Goal: Task Accomplishment & Management: Manage account settings

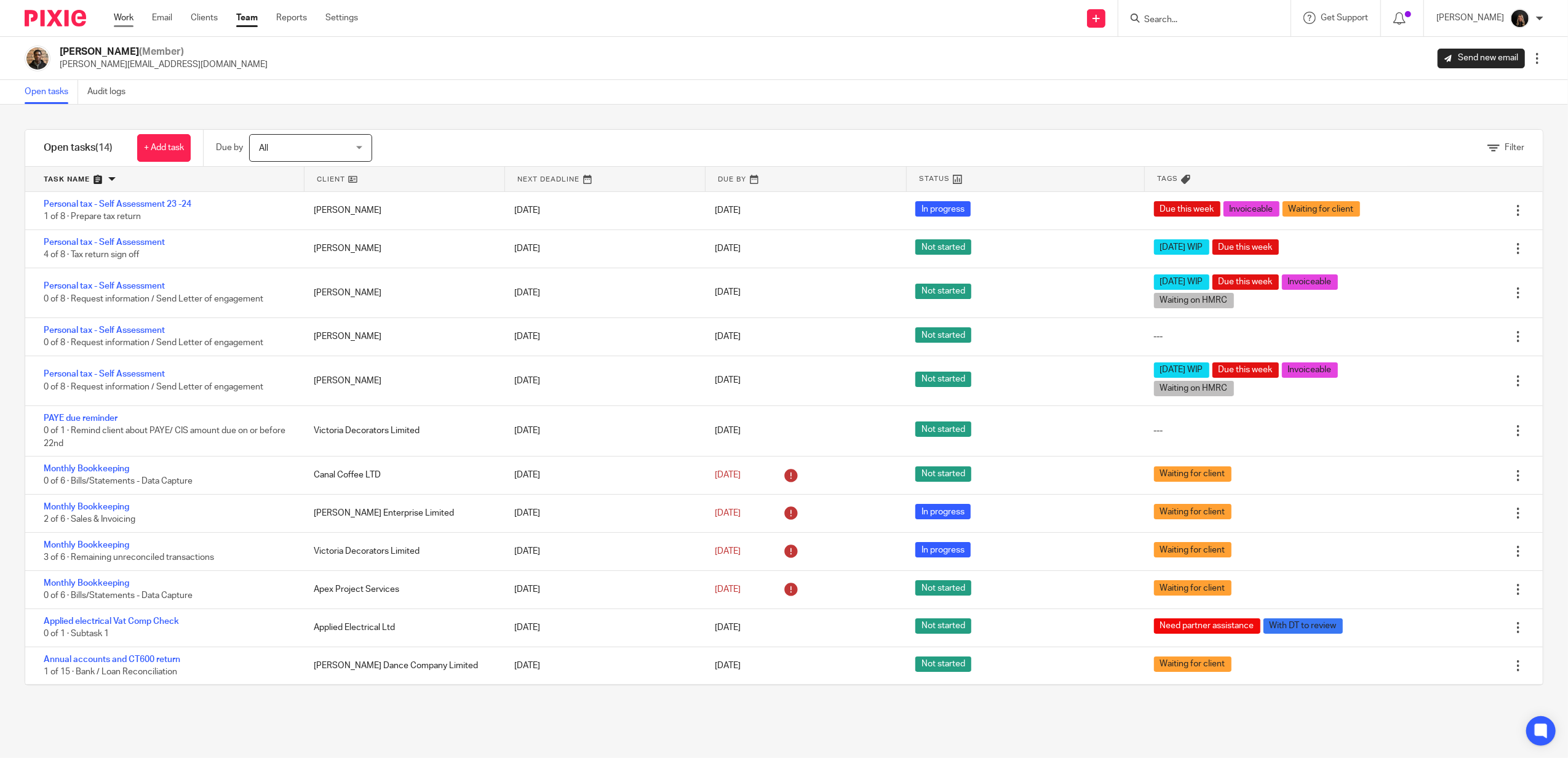
click at [123, 15] on link "Work" at bounding box center [123, 18] width 19 height 12
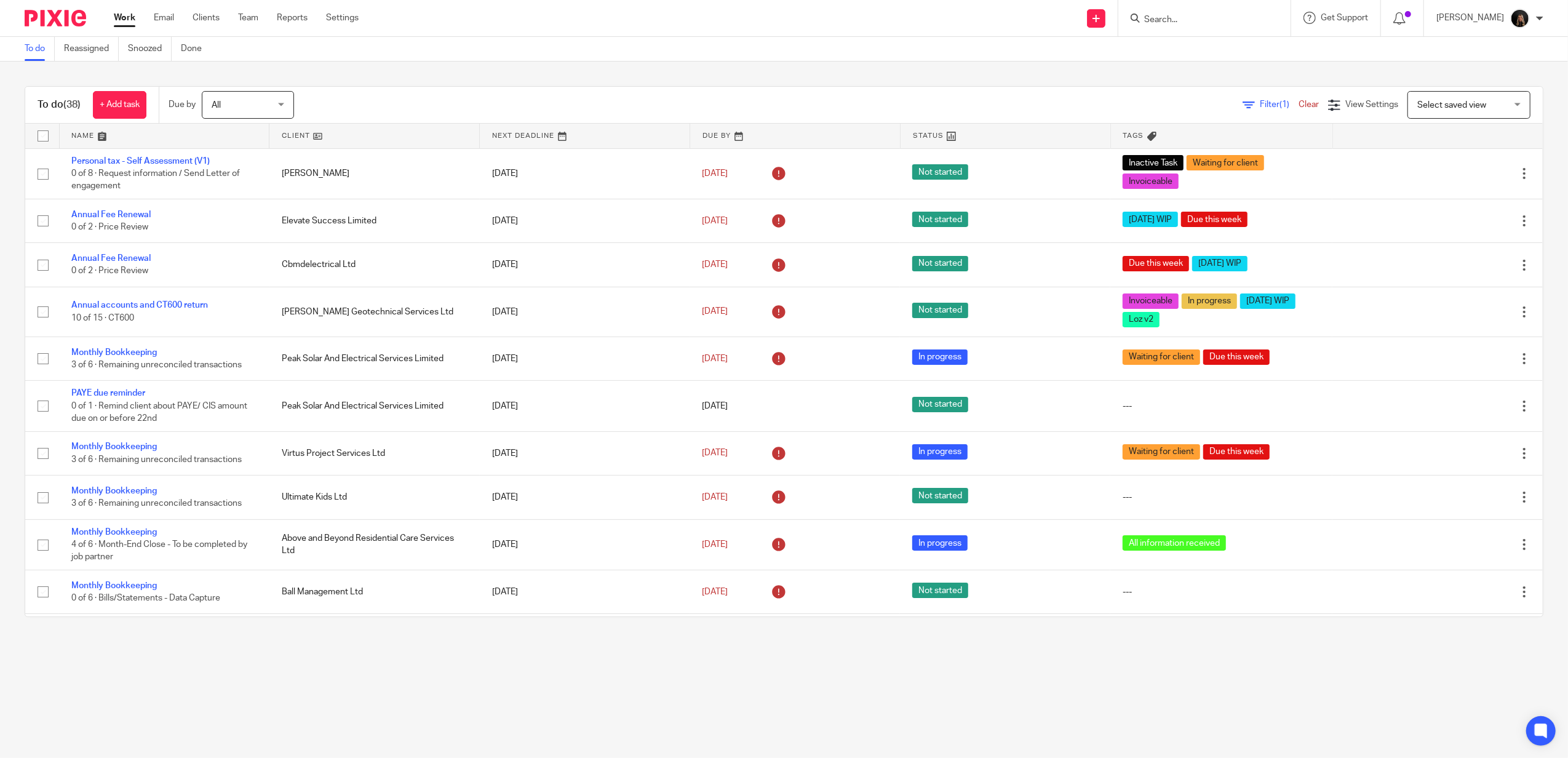
click at [136, 19] on link "Work" at bounding box center [124, 18] width 21 height 12
click at [128, 15] on link "Work" at bounding box center [124, 18] width 21 height 12
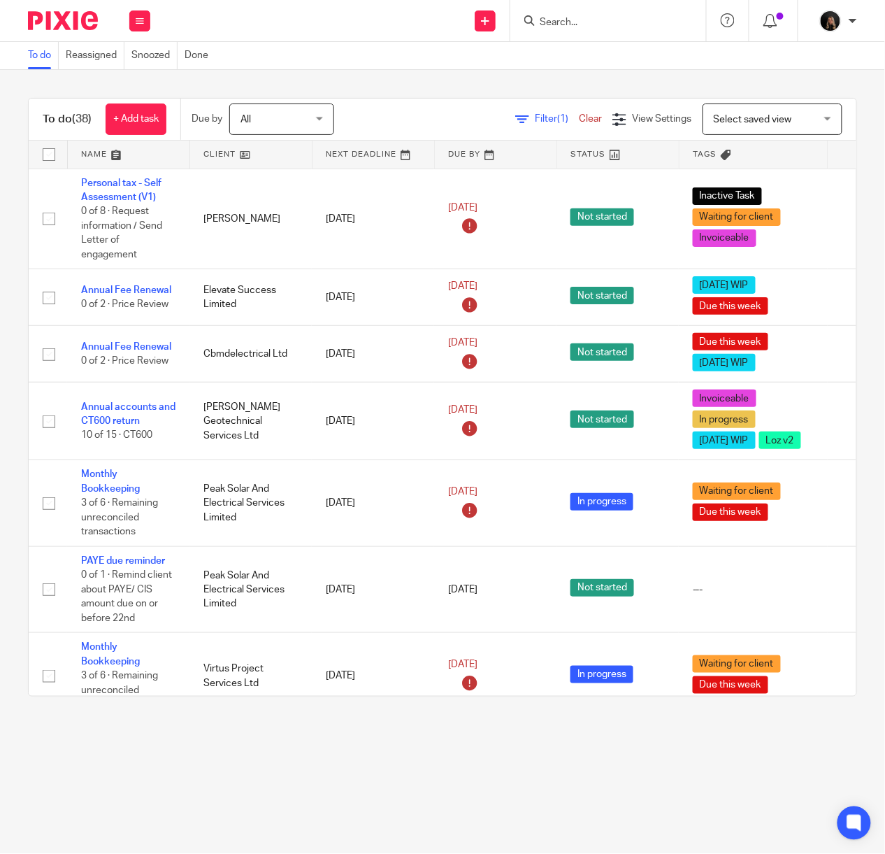
click at [597, 20] on input "Search" at bounding box center [601, 23] width 126 height 13
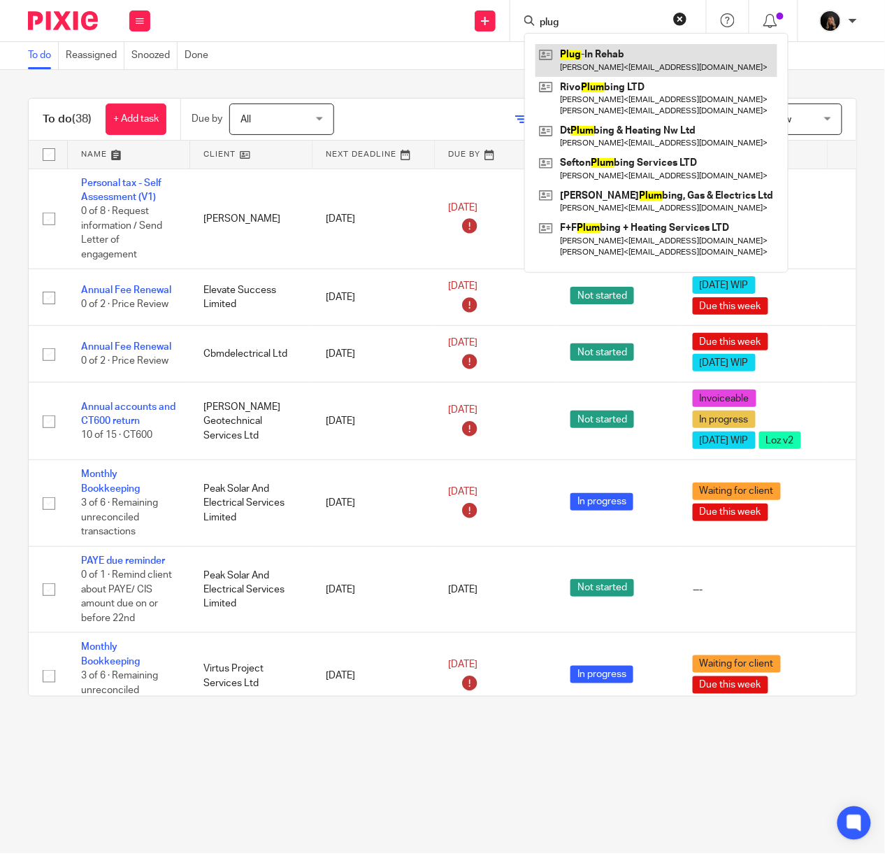
type input "plug"
click at [580, 53] on link at bounding box center [657, 60] width 242 height 32
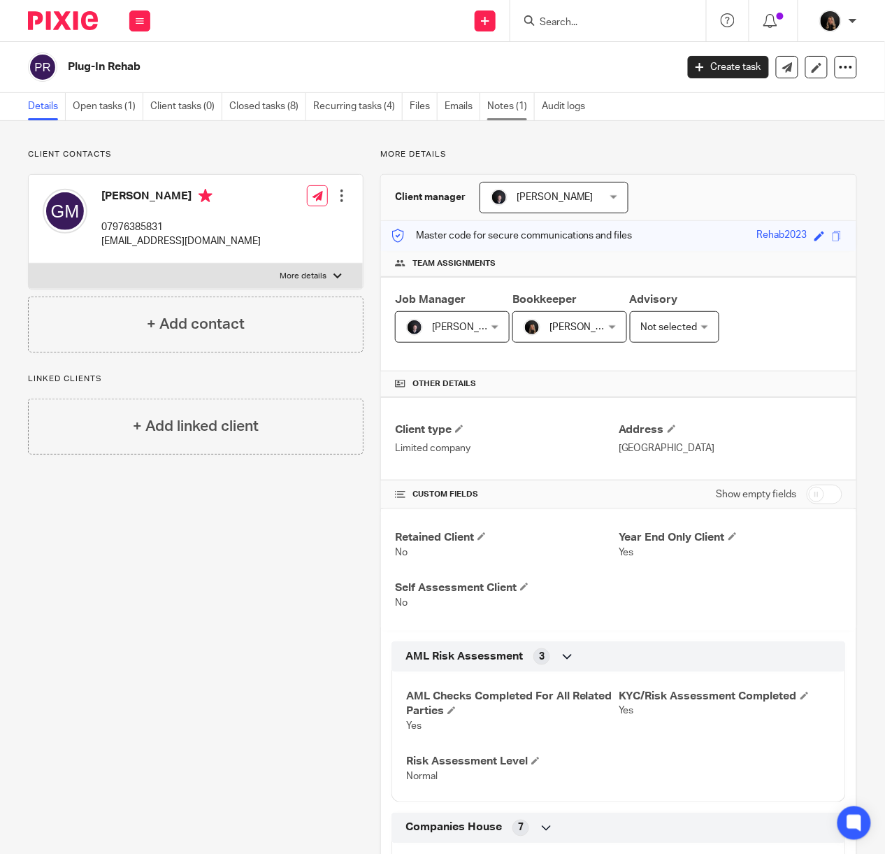
click at [508, 107] on link "Notes (1)" at bounding box center [511, 106] width 48 height 27
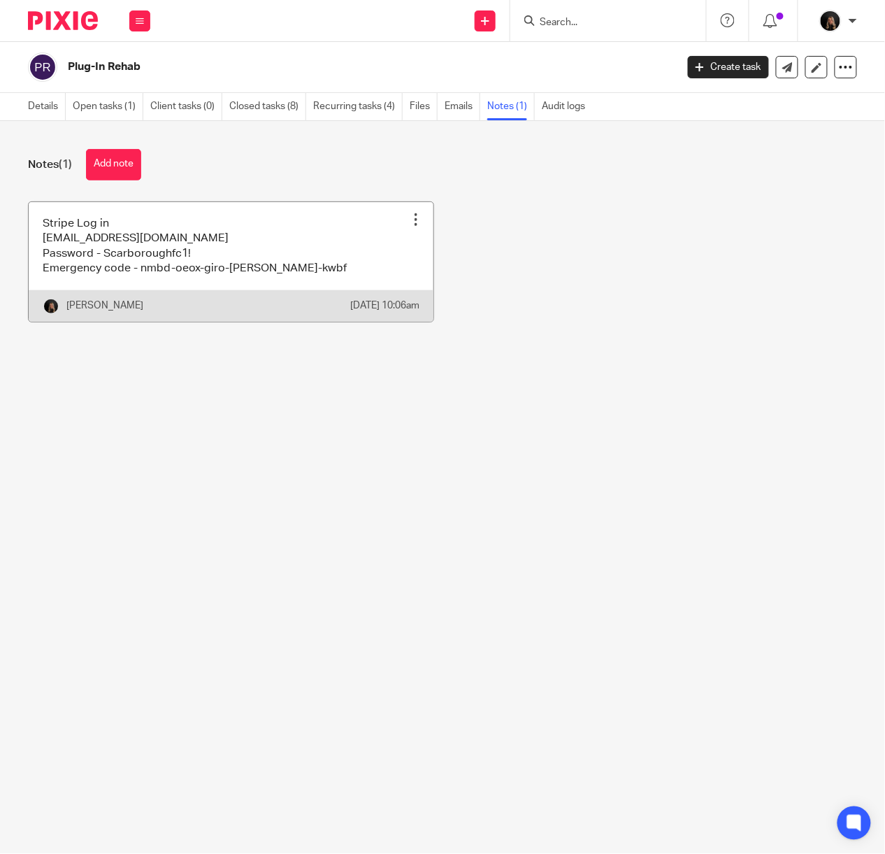
click at [155, 258] on link at bounding box center [231, 262] width 405 height 120
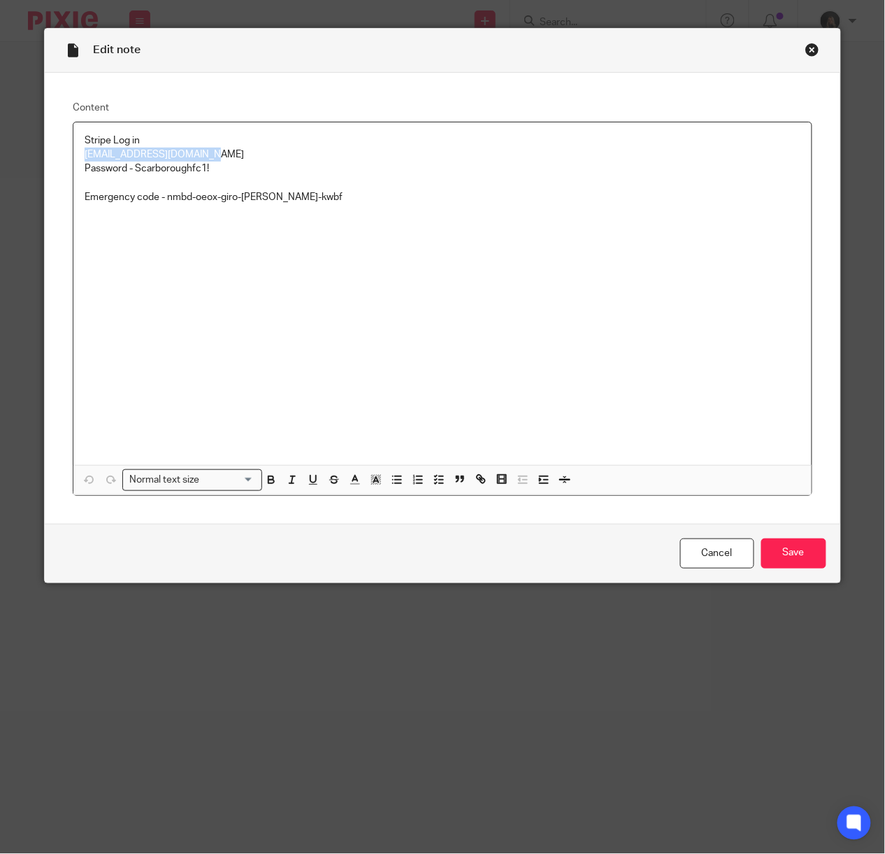
click at [85, 157] on p "[EMAIL_ADDRESS][DOMAIN_NAME]" at bounding box center [442, 155] width 715 height 14
click at [196, 169] on p "Password - Scarboroughfc1!" at bounding box center [442, 169] width 715 height 14
drag, startPoint x: 220, startPoint y: 168, endPoint x: 130, endPoint y: 171, distance: 89.5
click at [130, 171] on p "Password - Scarboroughfc1!" at bounding box center [442, 169] width 715 height 14
copy p "Scarboroughfc1!"
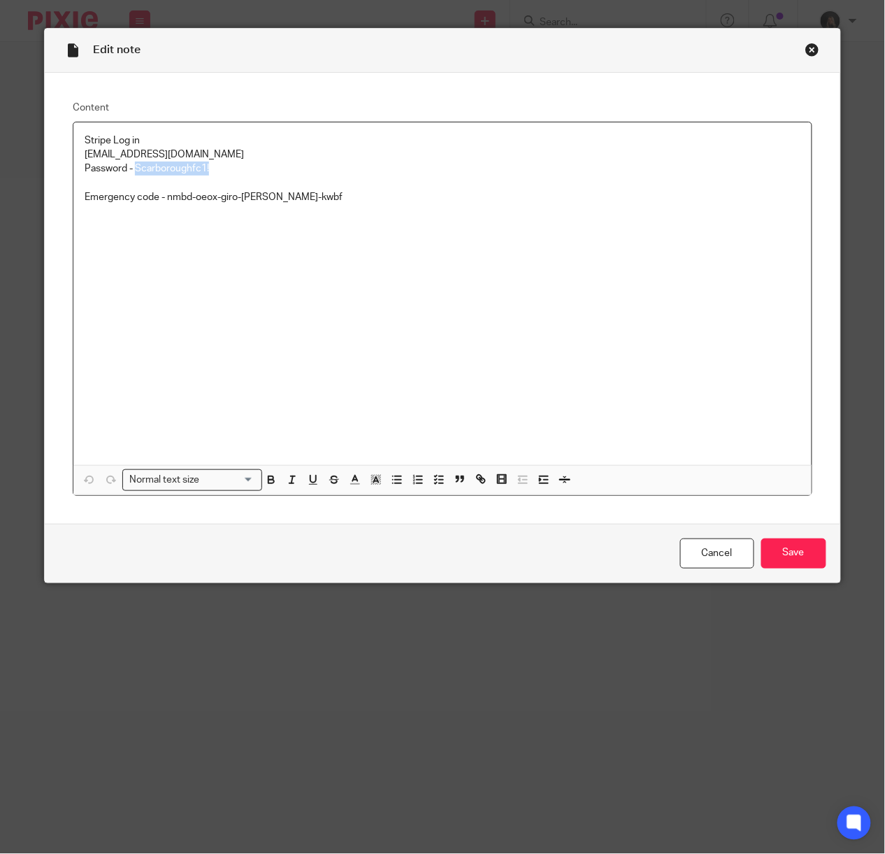
click at [805, 45] on div "Close this dialog window" at bounding box center [812, 50] width 14 height 14
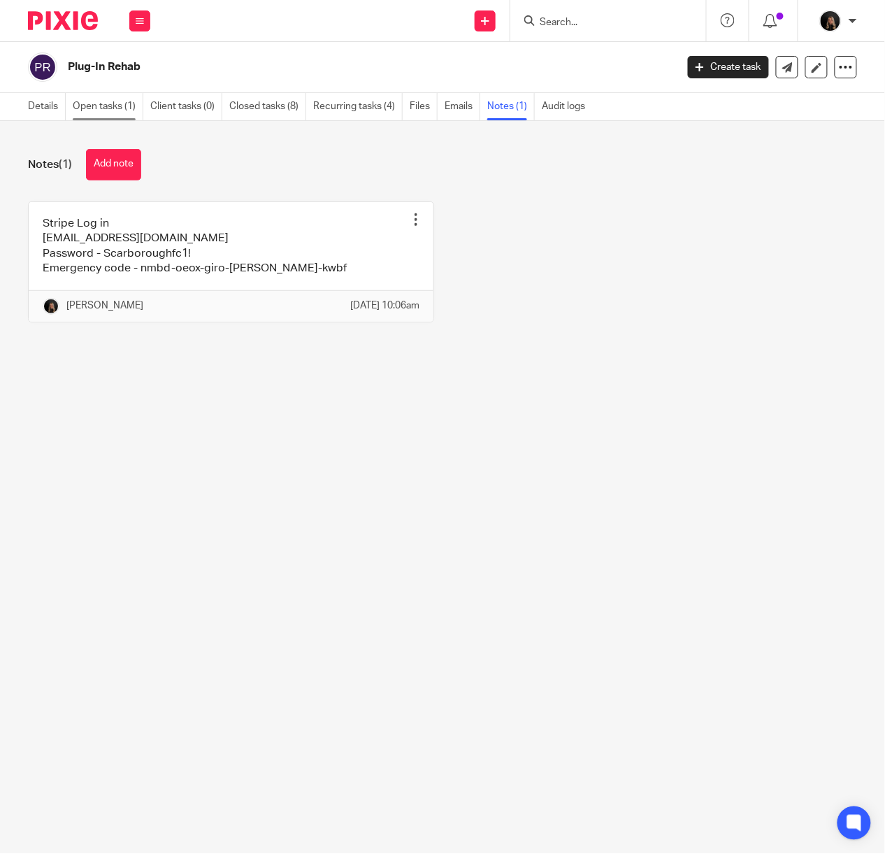
click at [110, 107] on link "Open tasks (1)" at bounding box center [108, 106] width 71 height 27
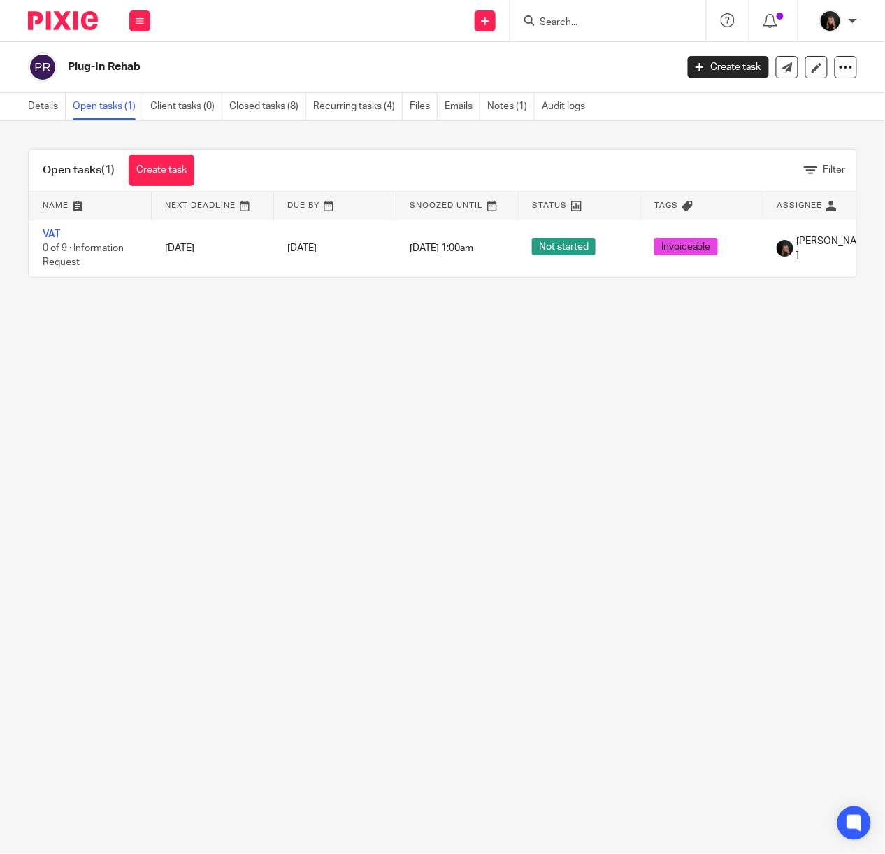
scroll to position [0, 179]
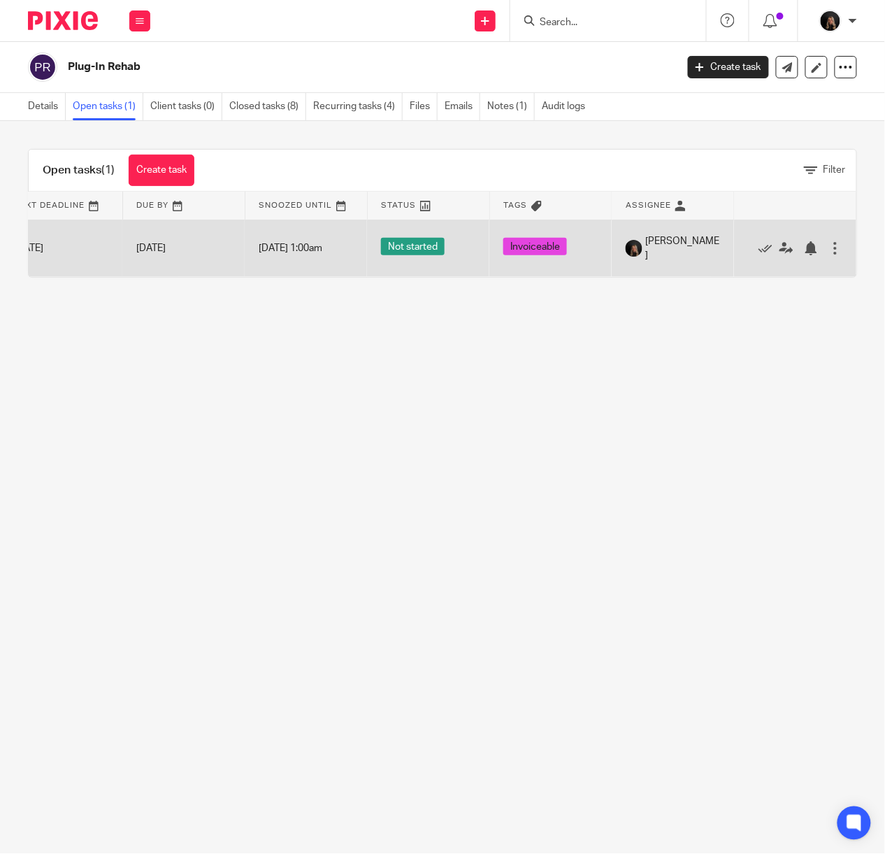
click at [803, 256] on div "Edit task Delete" at bounding box center [795, 248] width 94 height 35
click at [828, 247] on div at bounding box center [835, 248] width 14 height 14
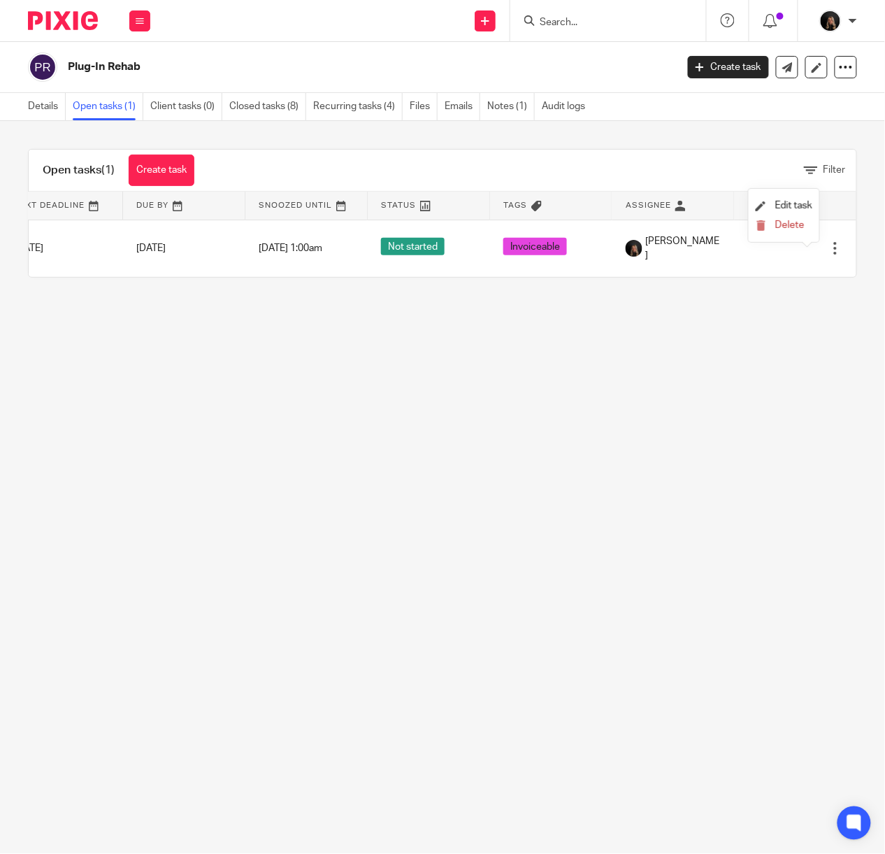
click at [742, 375] on main "Plug-In Rehab Create task Update from Companies House Export data Merge Archive…" at bounding box center [442, 427] width 885 height 854
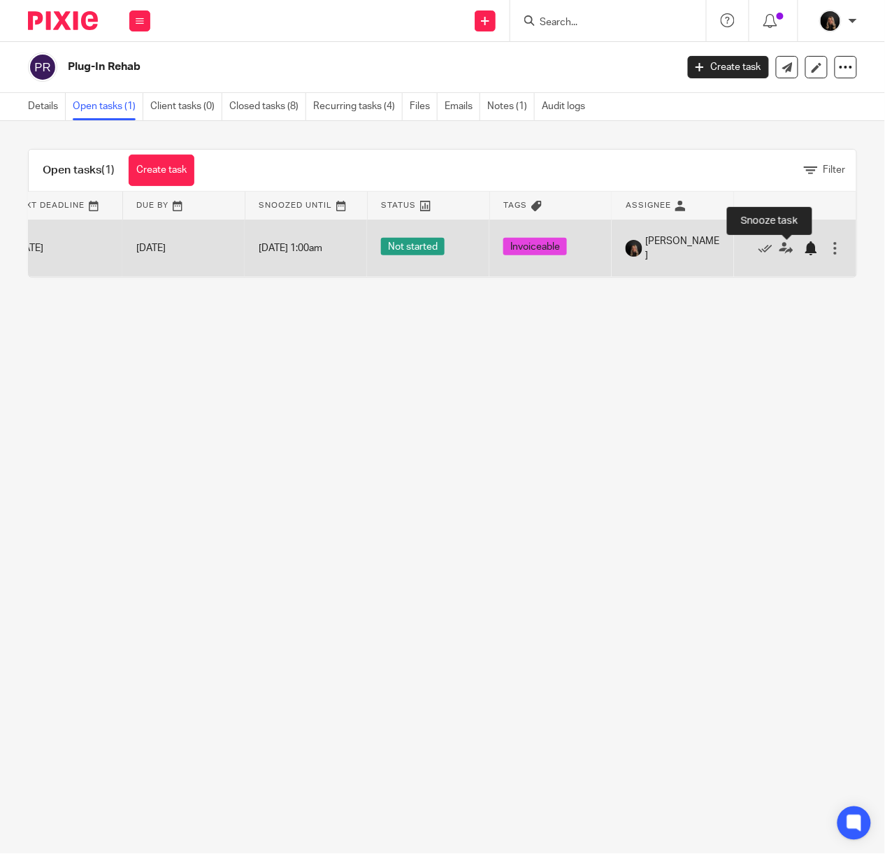
click at [804, 250] on div at bounding box center [811, 248] width 14 height 14
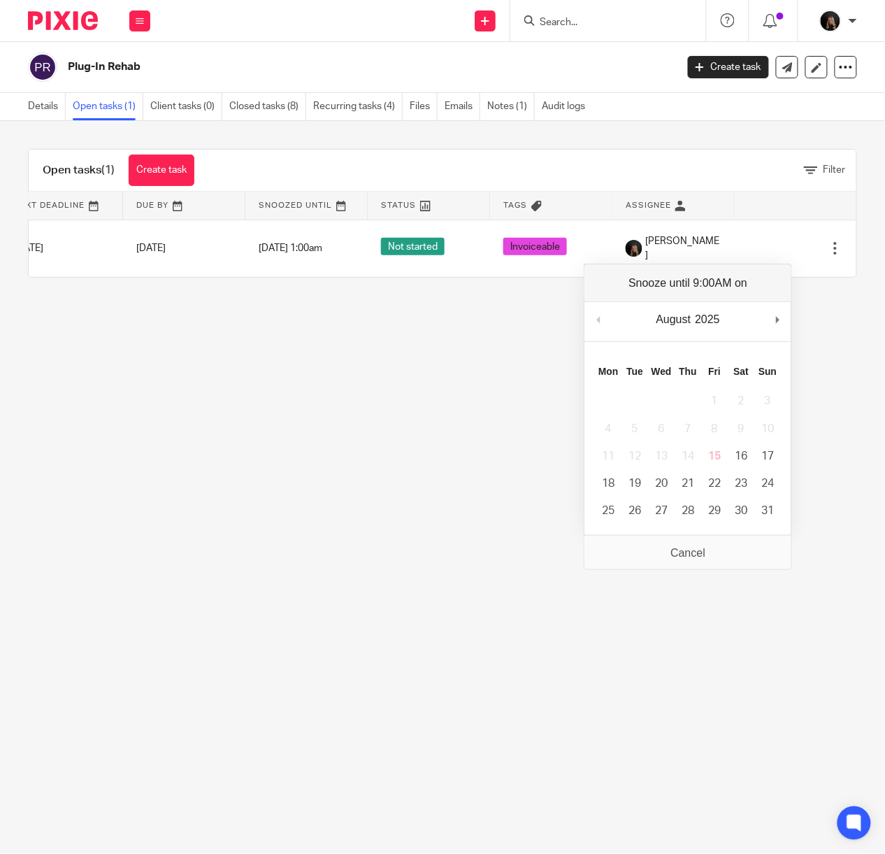
click at [675, 550] on main "Plug-In Rehab Create task Update from Companies House Export data Merge Archive…" at bounding box center [442, 427] width 885 height 854
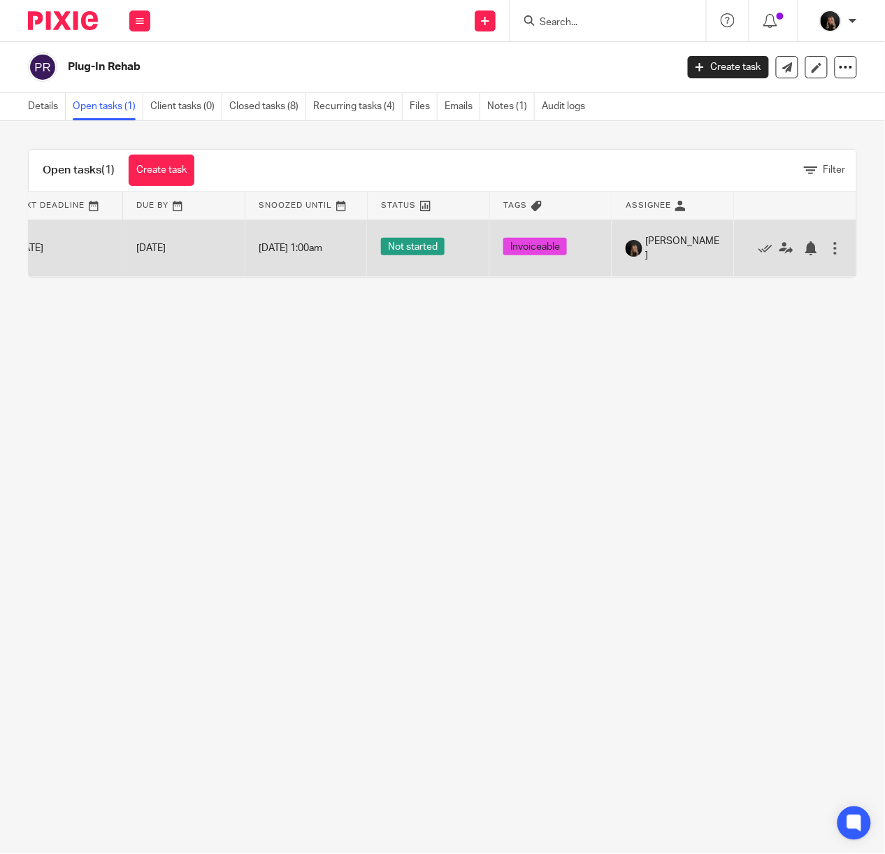
click at [828, 252] on div at bounding box center [835, 248] width 14 height 14
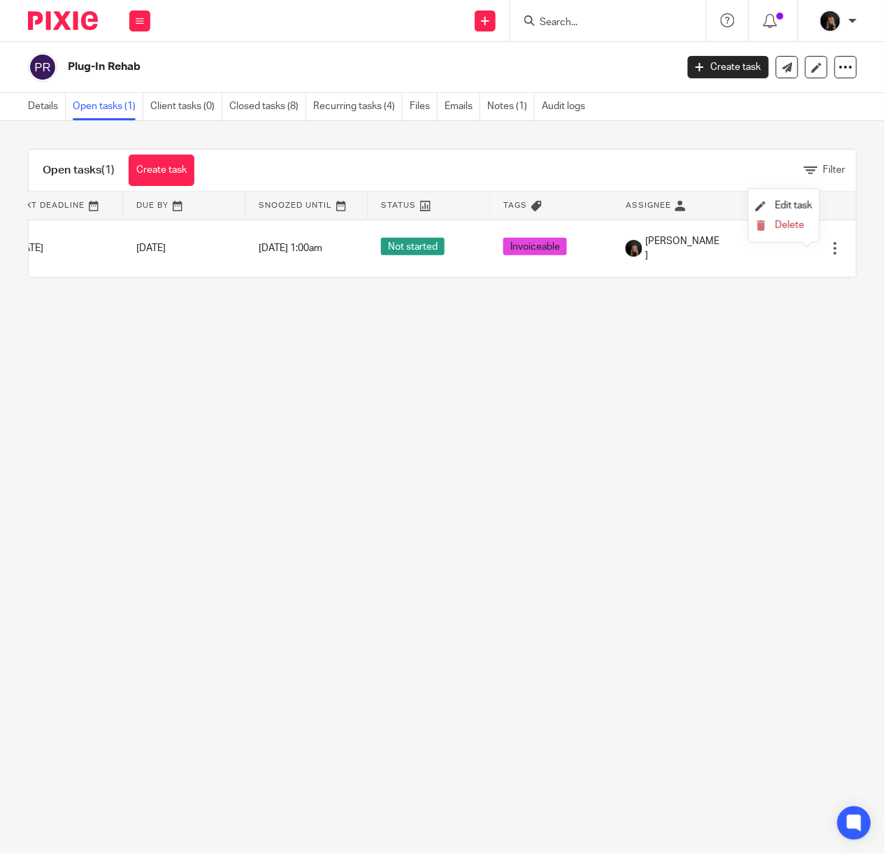
click at [754, 327] on main "Plug-In Rehab Create task Update from Companies House Export data Merge Archive…" at bounding box center [442, 427] width 885 height 854
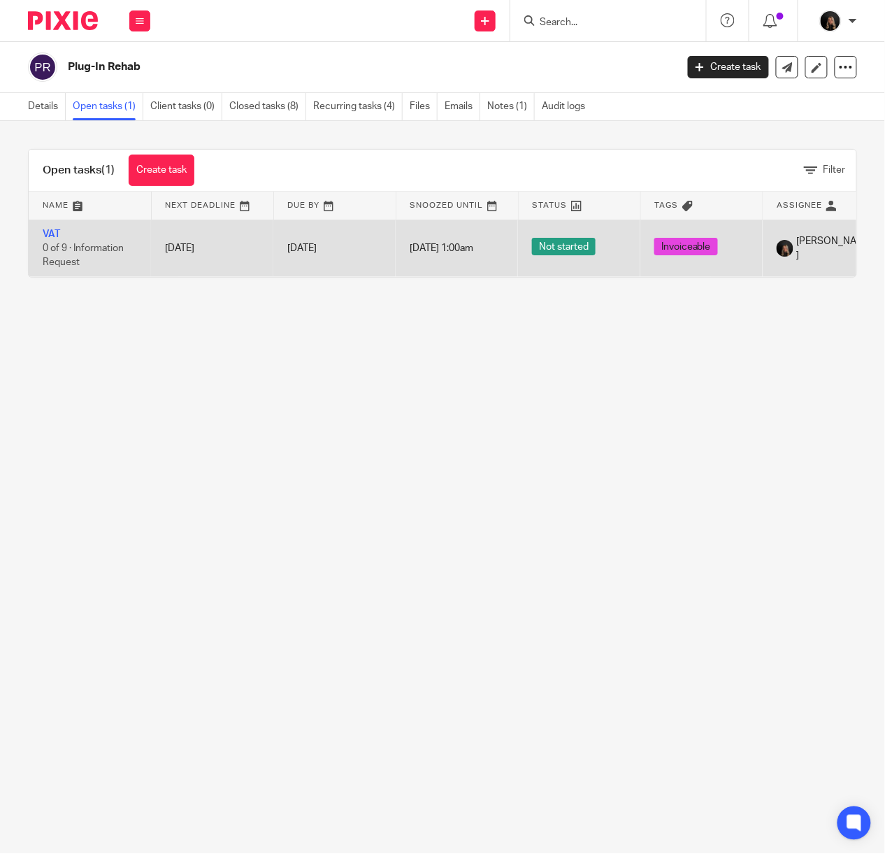
click at [468, 247] on span "1 Jan 1970 1:00am" at bounding box center [442, 248] width 64 height 10
click at [446, 241] on td "1 Jan 1970 1:00am" at bounding box center [457, 248] width 122 height 57
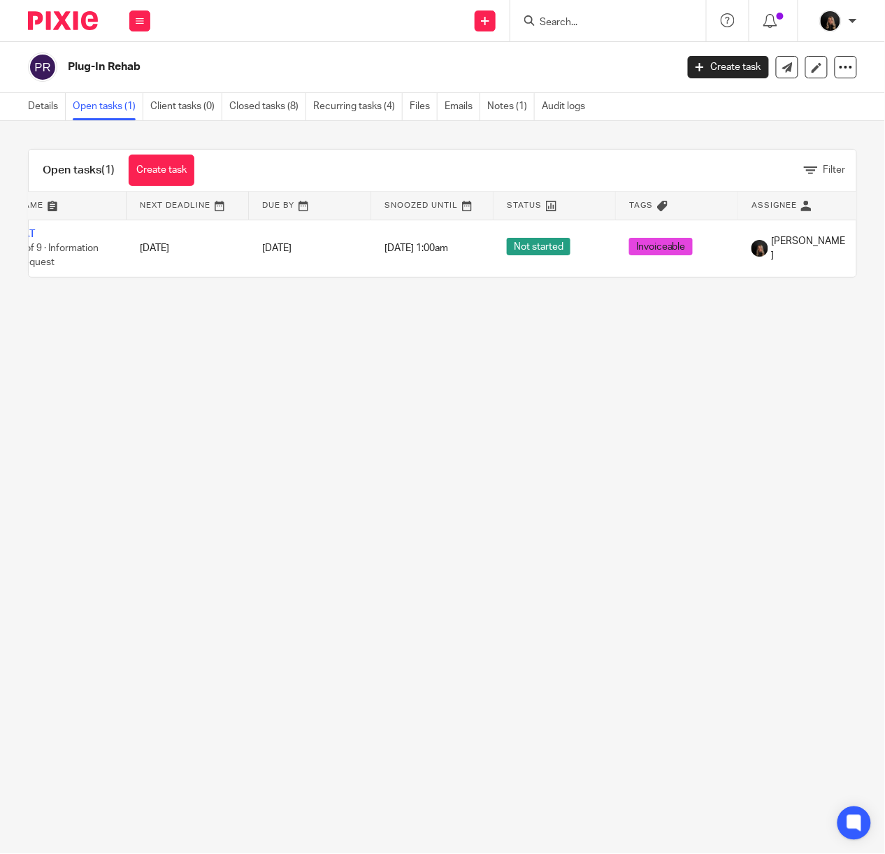
scroll to position [0, 179]
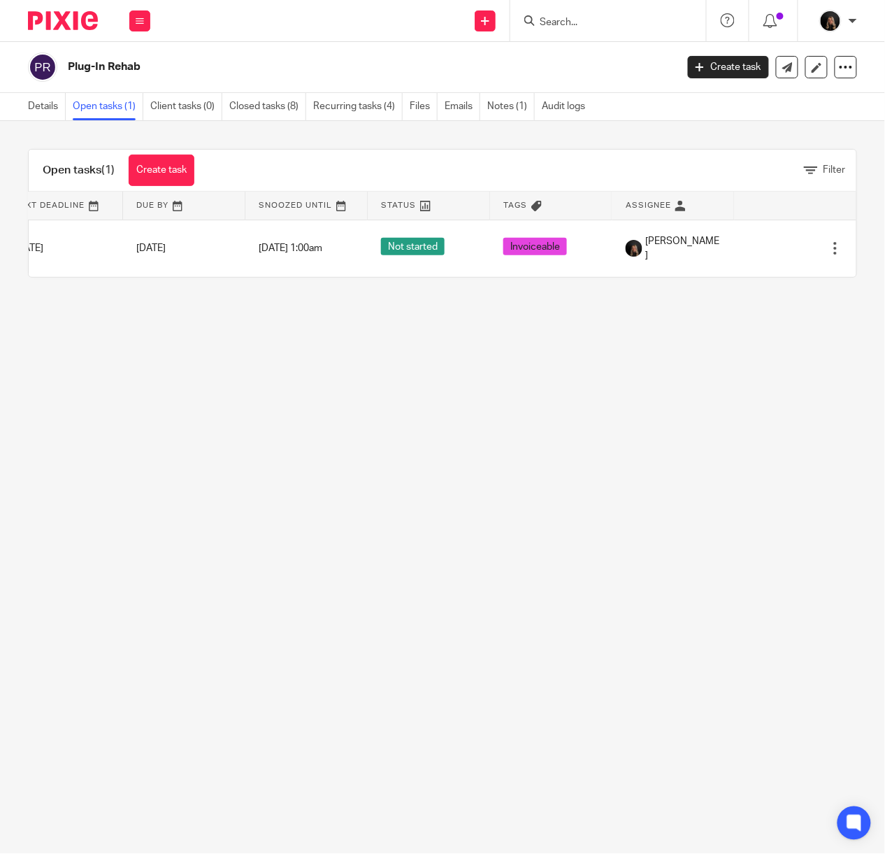
click at [278, 202] on span "Snoozed Until" at bounding box center [295, 205] width 73 height 8
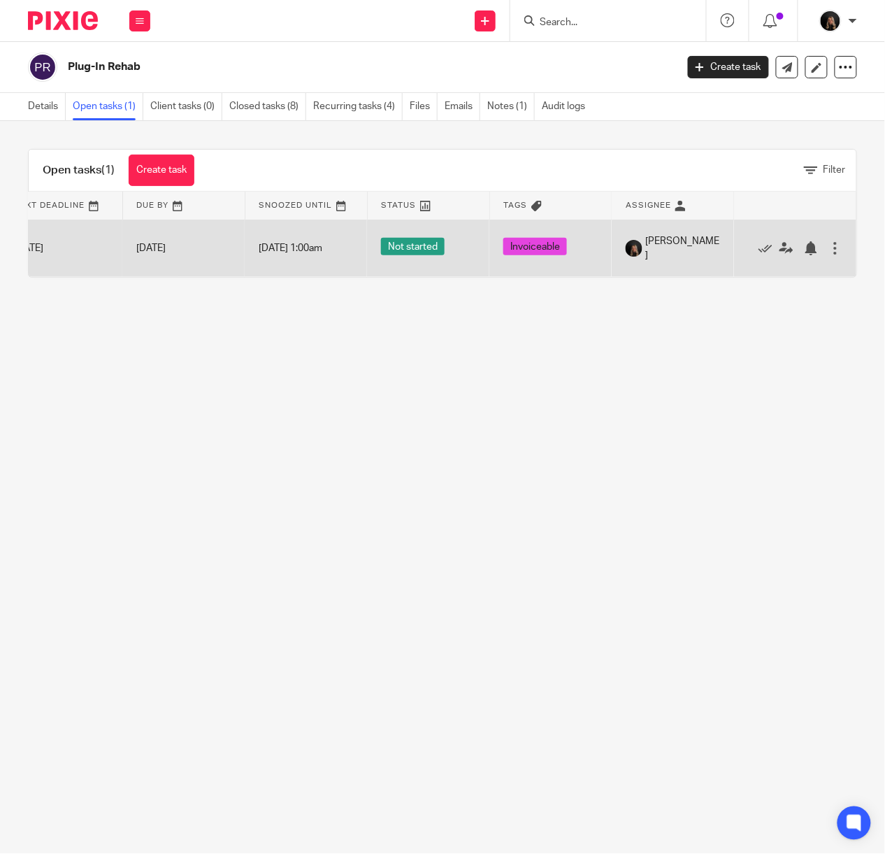
click at [814, 253] on td "Edit task Delete" at bounding box center [795, 248] width 122 height 57
click at [804, 247] on div at bounding box center [811, 248] width 14 height 14
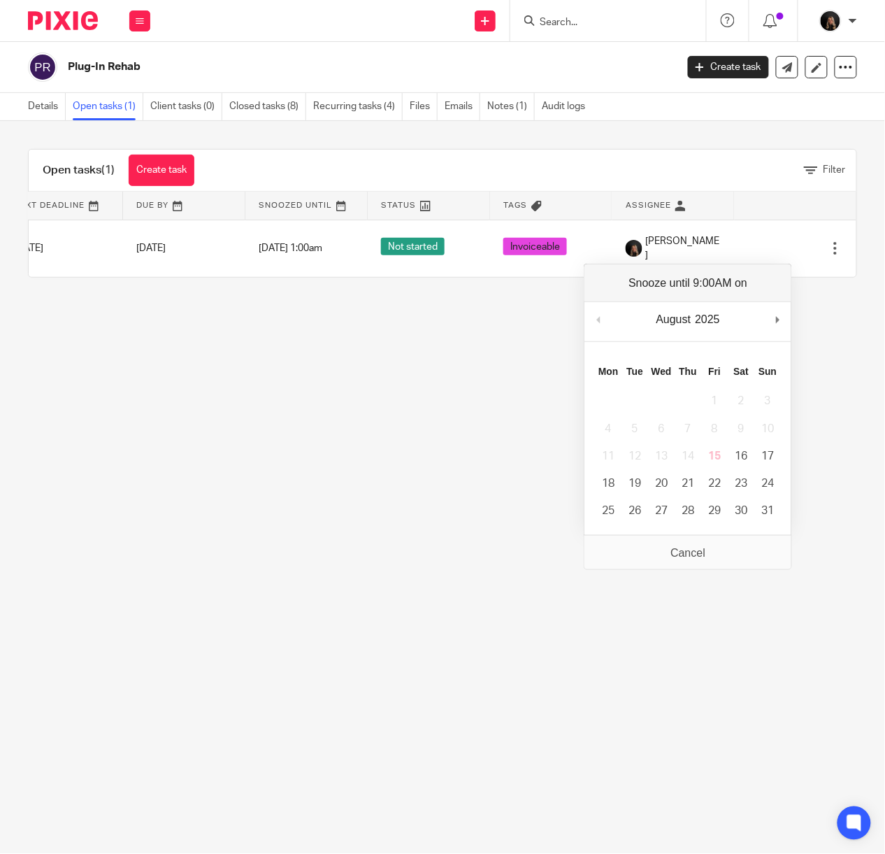
click at [694, 550] on main "Plug-In Rehab Create task Update from Companies House Export data Merge Archive…" at bounding box center [442, 427] width 885 height 854
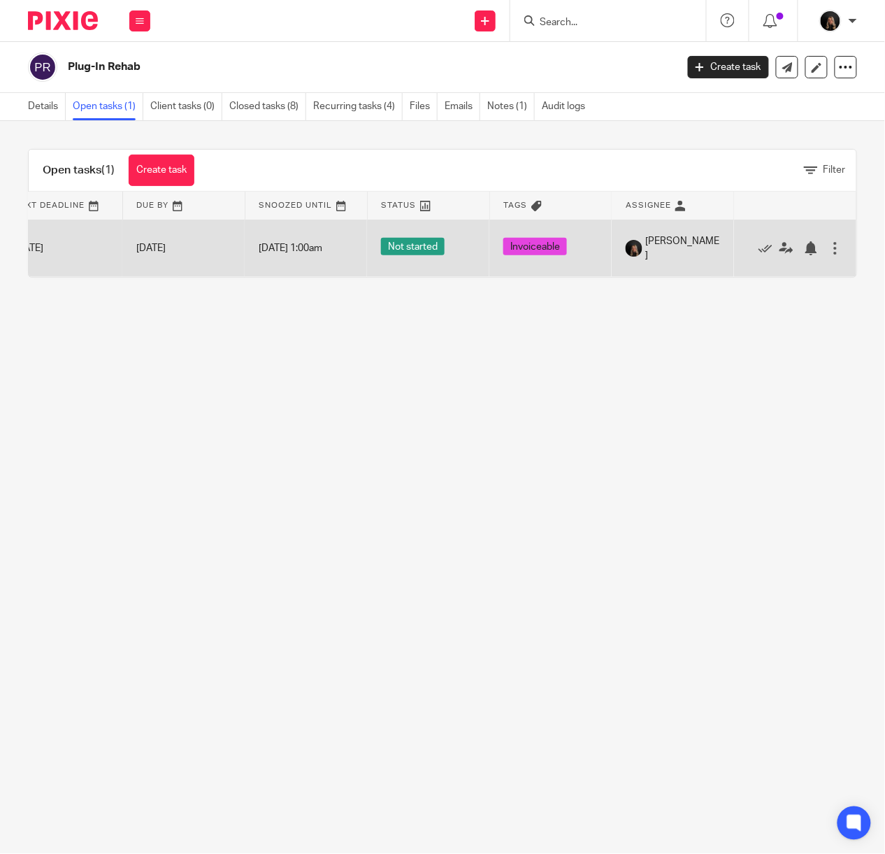
click at [828, 247] on div at bounding box center [835, 248] width 14 height 14
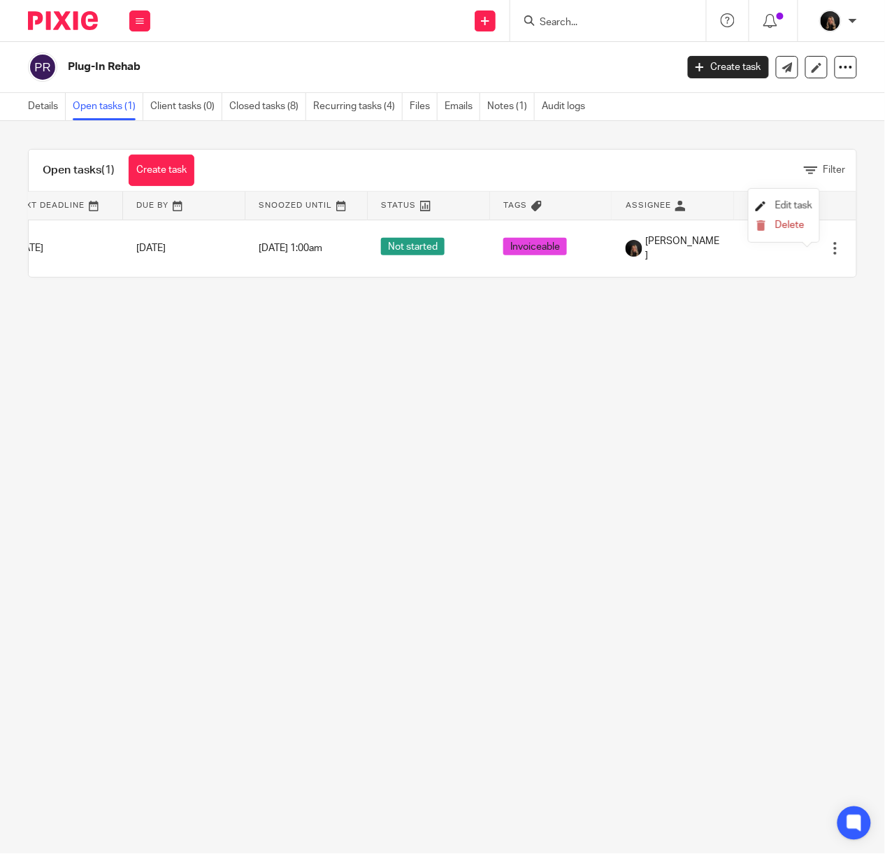
click at [793, 202] on span "Edit task" at bounding box center [793, 206] width 37 height 10
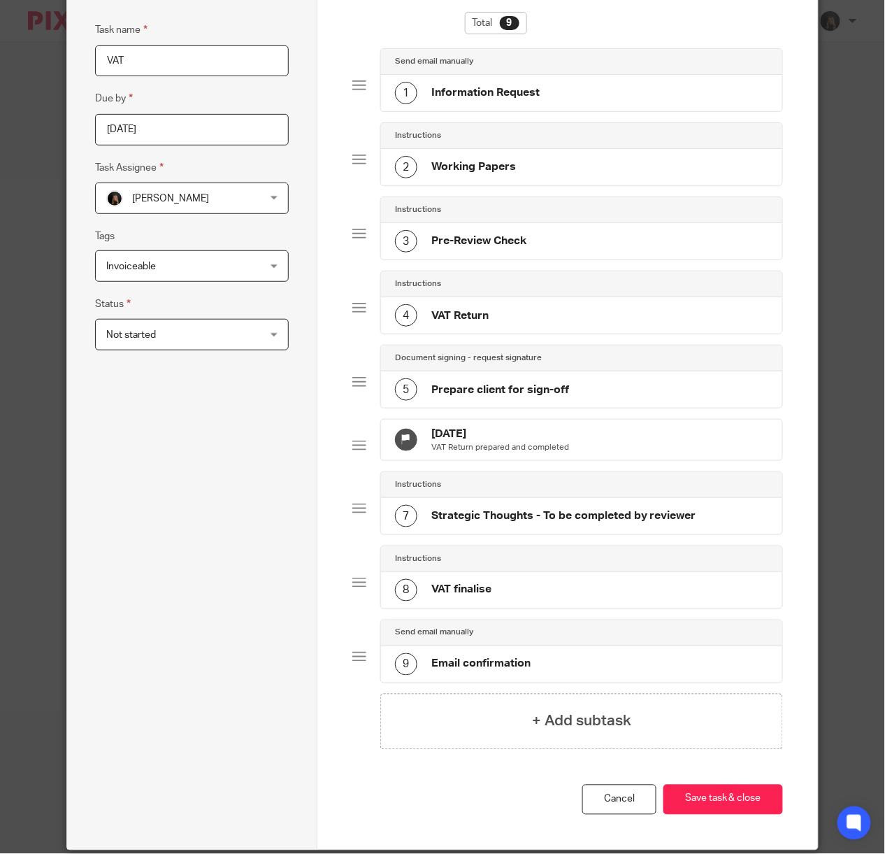
scroll to position [129, 0]
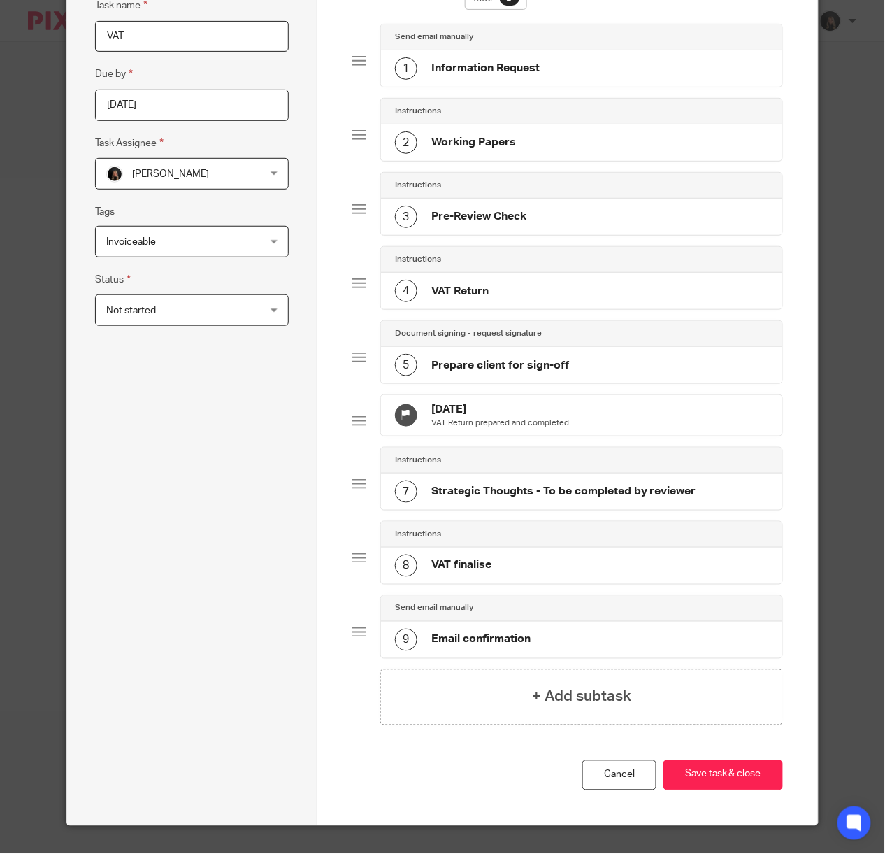
click at [604, 755] on div "Total 9 Send email manually 1 Information Request Instructions 2 Working Papers…" at bounding box center [567, 373] width 431 height 773
click at [610, 762] on link "Cancel" at bounding box center [619, 775] width 74 height 30
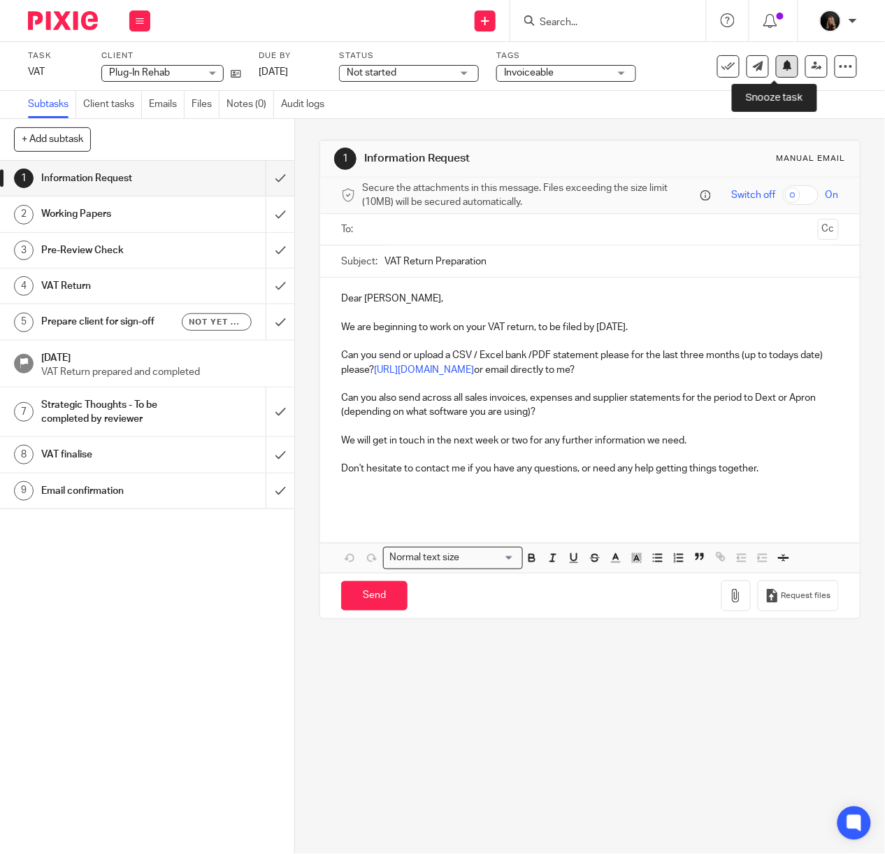
click at [782, 69] on icon at bounding box center [787, 65] width 10 height 10
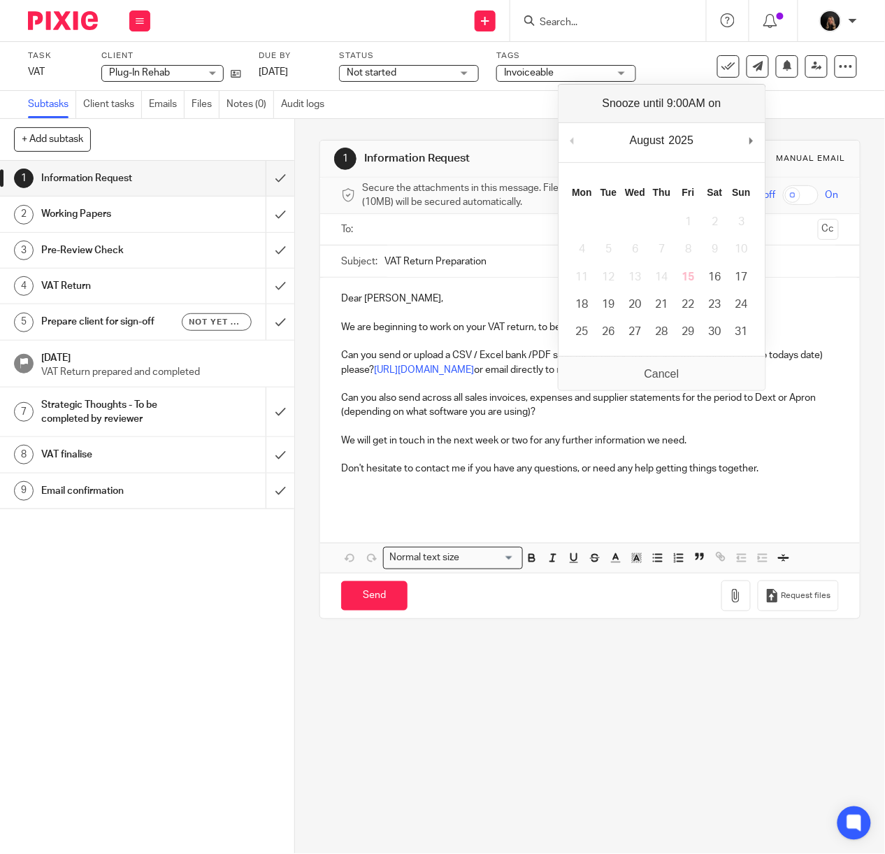
click at [812, 108] on div "Subtasks Client tasks Emails Files Notes (0) Audit logs" at bounding box center [442, 105] width 885 height 28
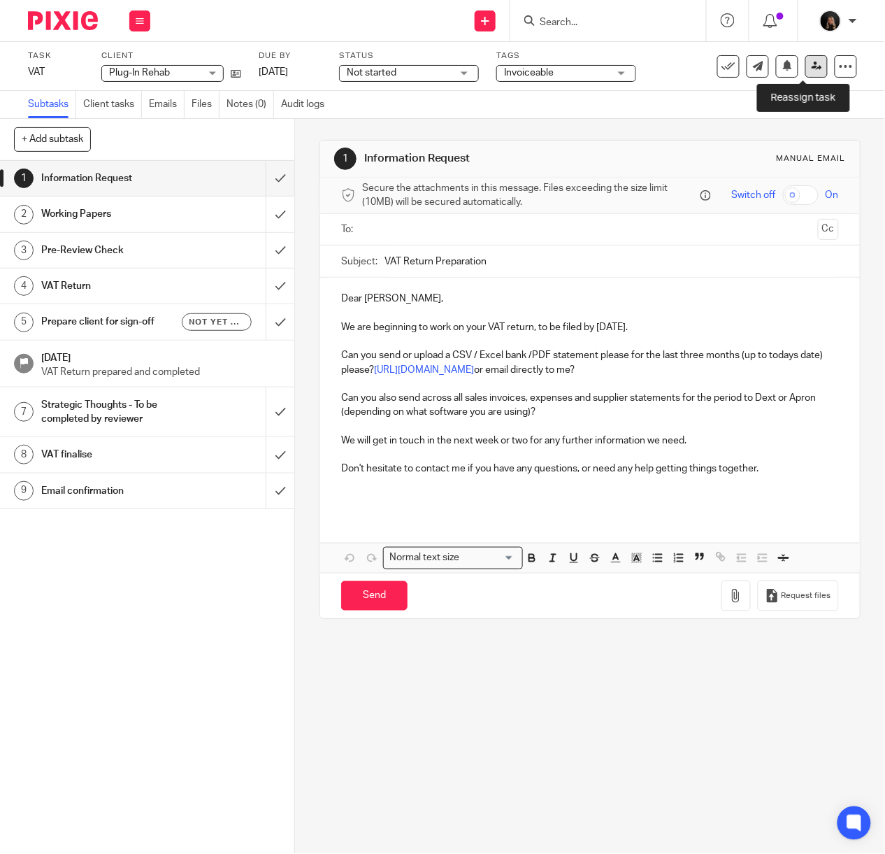
click at [805, 71] on link at bounding box center [816, 66] width 22 height 22
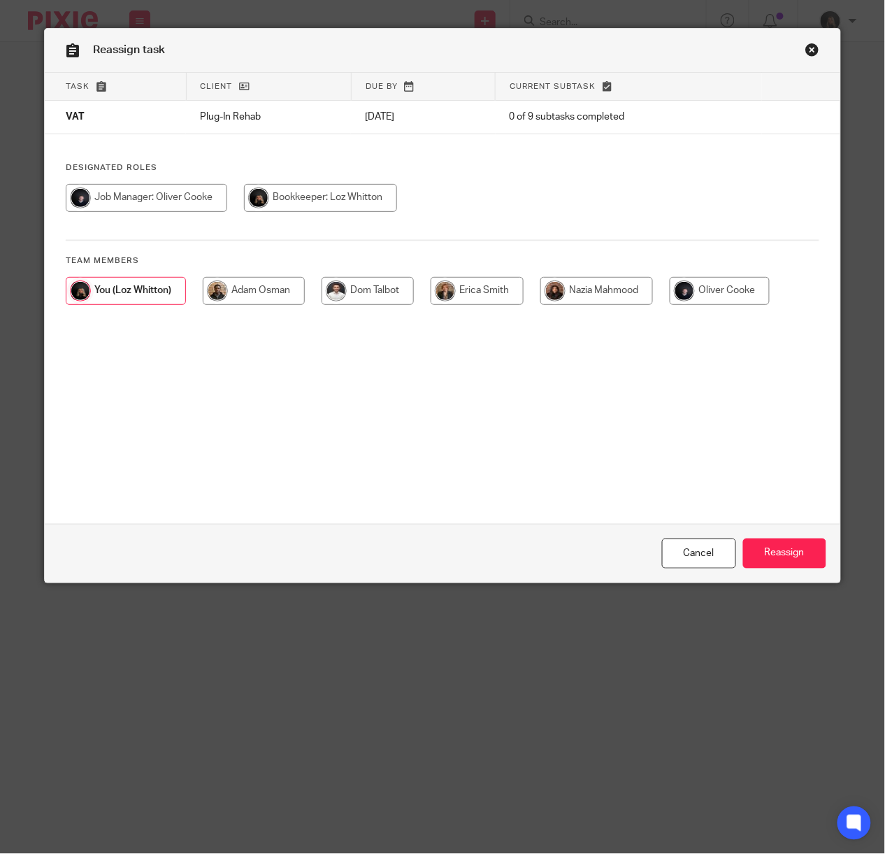
click at [470, 285] on input "radio" at bounding box center [477, 291] width 93 height 28
radio input "true"
click at [761, 548] on input "Reassign" at bounding box center [784, 553] width 83 height 30
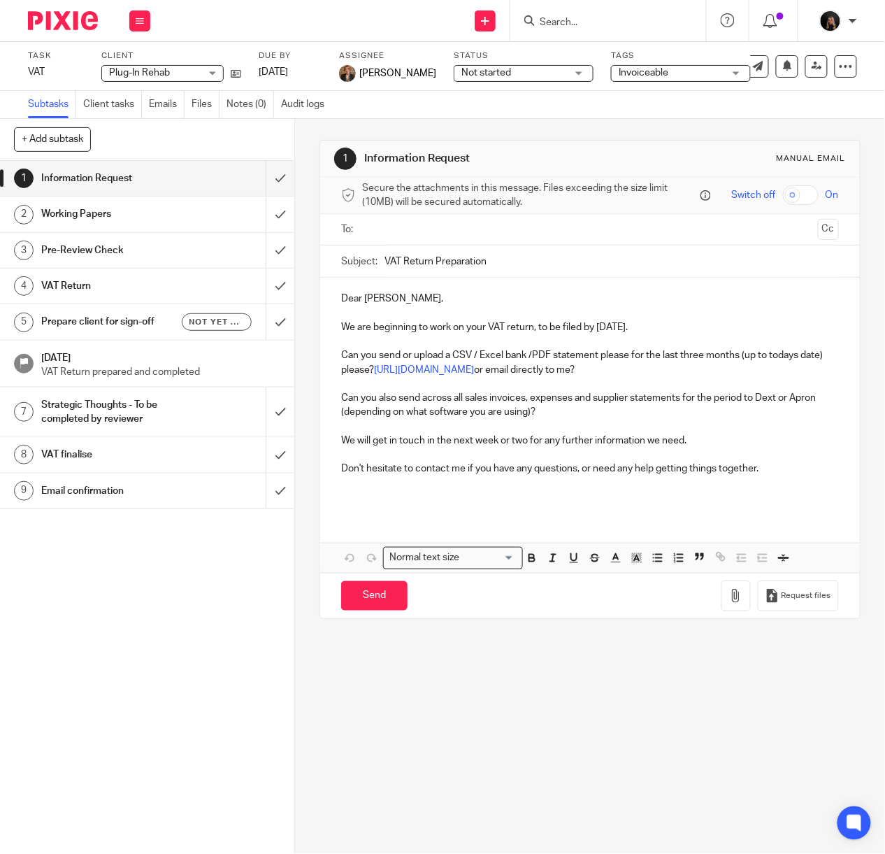
click at [552, 20] on input "Search" at bounding box center [601, 23] width 126 height 13
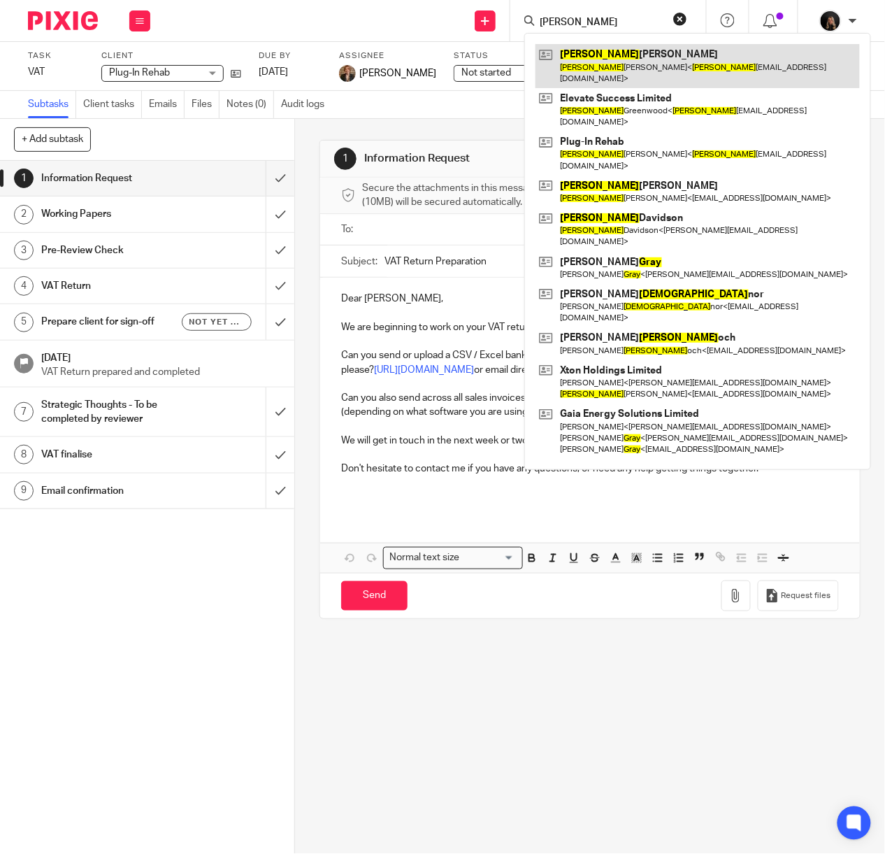
type input "[PERSON_NAME]"
click at [598, 64] on link at bounding box center [698, 65] width 324 height 43
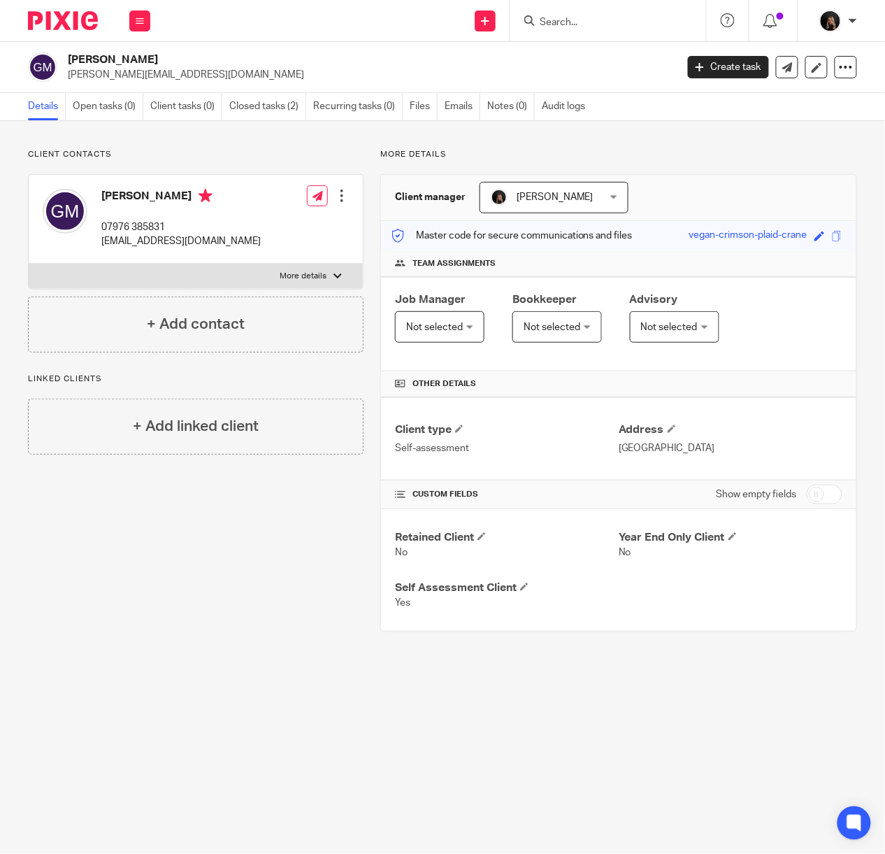
click at [564, 18] on input "Search" at bounding box center [601, 23] width 126 height 13
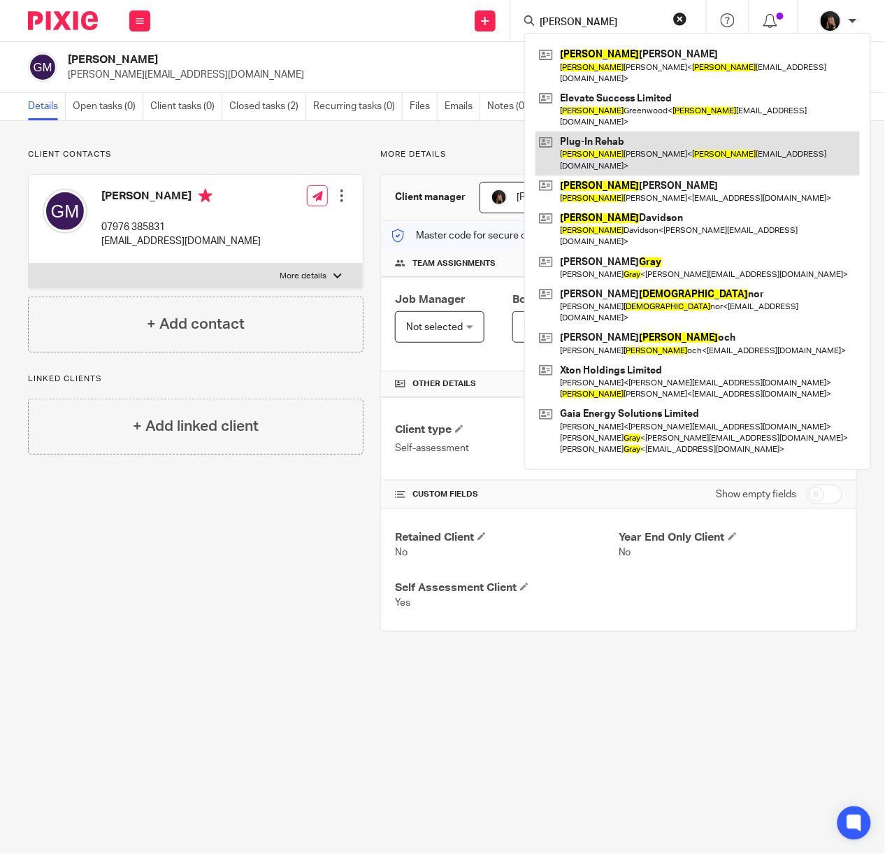
type input "[PERSON_NAME]"
click at [600, 131] on link at bounding box center [698, 152] width 324 height 43
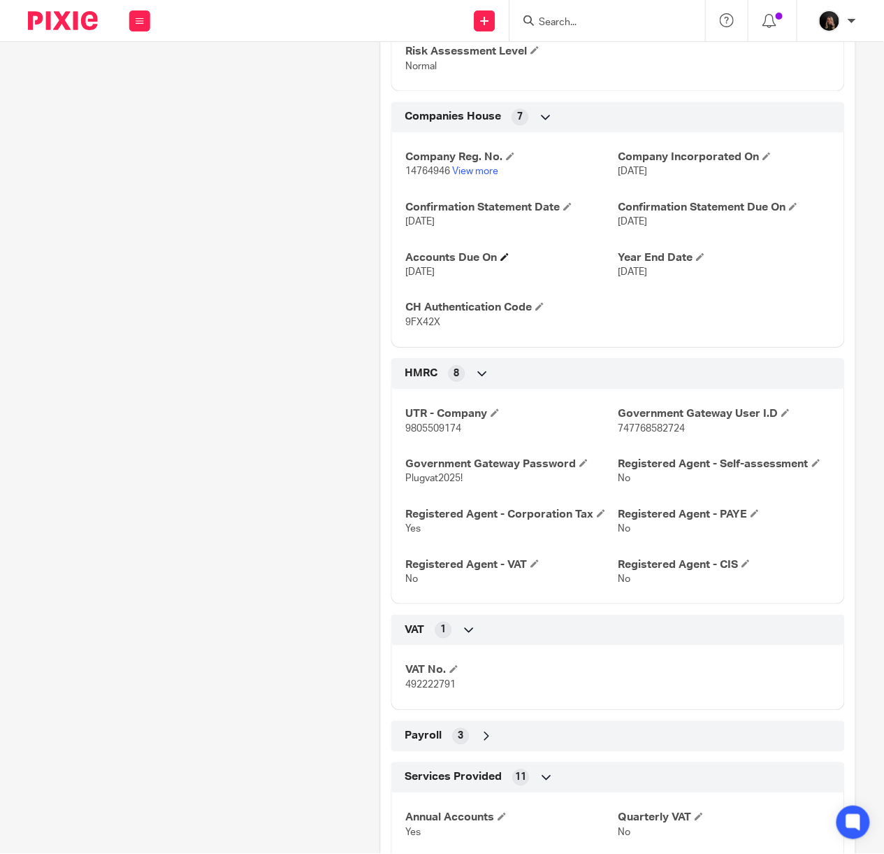
scroll to position [745, 0]
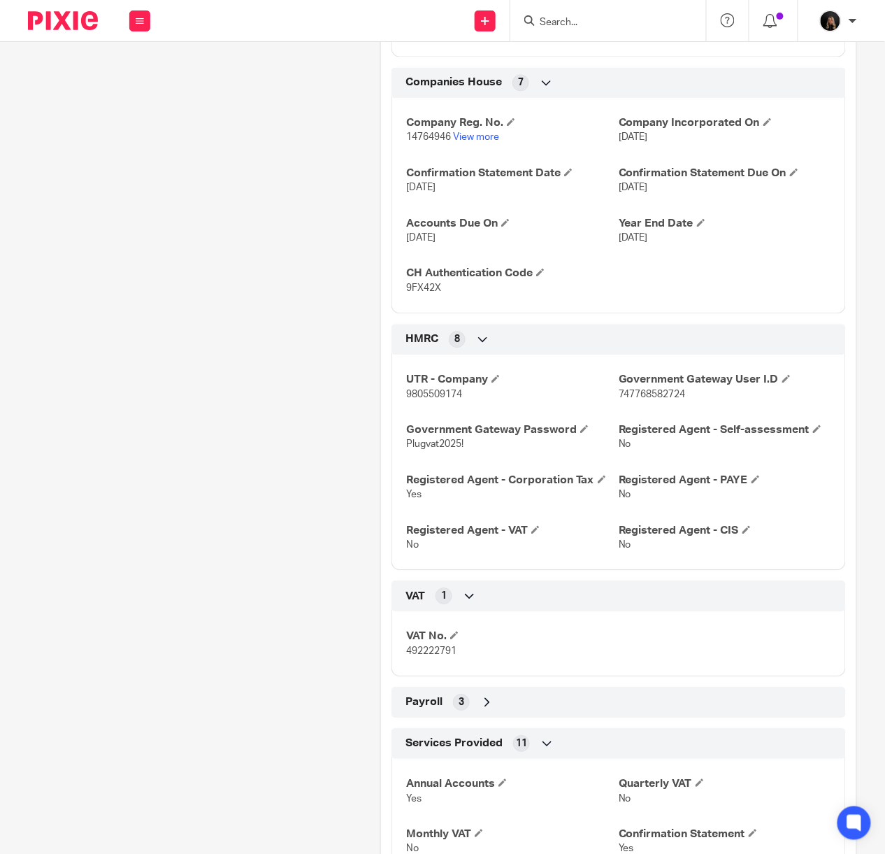
click at [683, 407] on div "UTR - Company 9805509174 Government Gateway User I.D 747768582724 Government Ga…" at bounding box center [619, 457] width 454 height 226
drag, startPoint x: 695, startPoint y: 394, endPoint x: 611, endPoint y: 396, distance: 83.9
click at [619, 396] on p "747768582724" at bounding box center [725, 394] width 213 height 14
copy span "747768582724"
drag, startPoint x: 465, startPoint y: 443, endPoint x: 389, endPoint y: 442, distance: 76.2
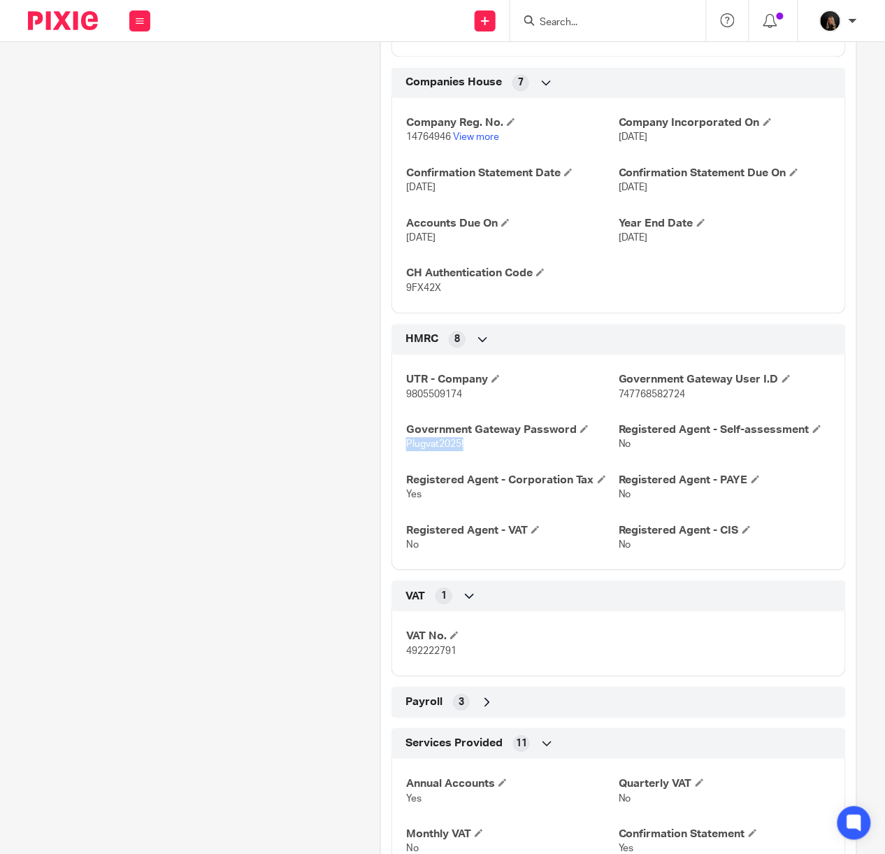
click at [392, 442] on div "UTR - Company 9805509174 Government Gateway User I.D 747768582724 Government Ga…" at bounding box center [619, 457] width 454 height 226
copy span "Plugvat2025!"
click at [43, 17] on img at bounding box center [63, 20] width 70 height 19
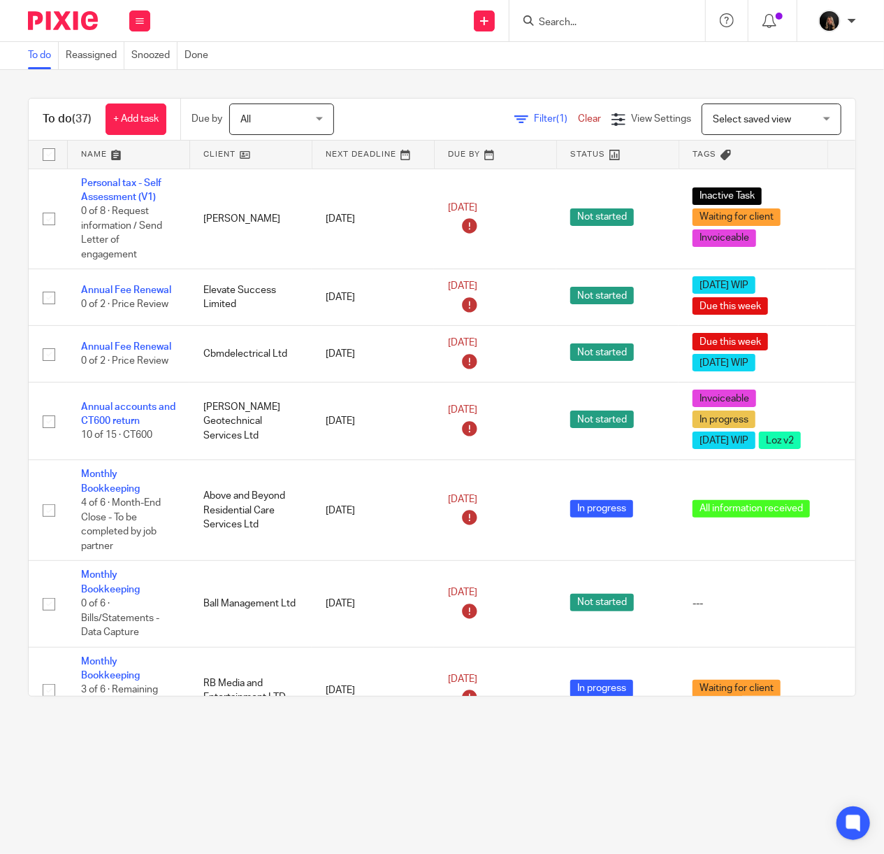
click at [81, 22] on img at bounding box center [63, 20] width 70 height 19
click at [590, 31] on div at bounding box center [608, 20] width 196 height 41
click at [601, 21] on input "Search" at bounding box center [601, 23] width 126 height 13
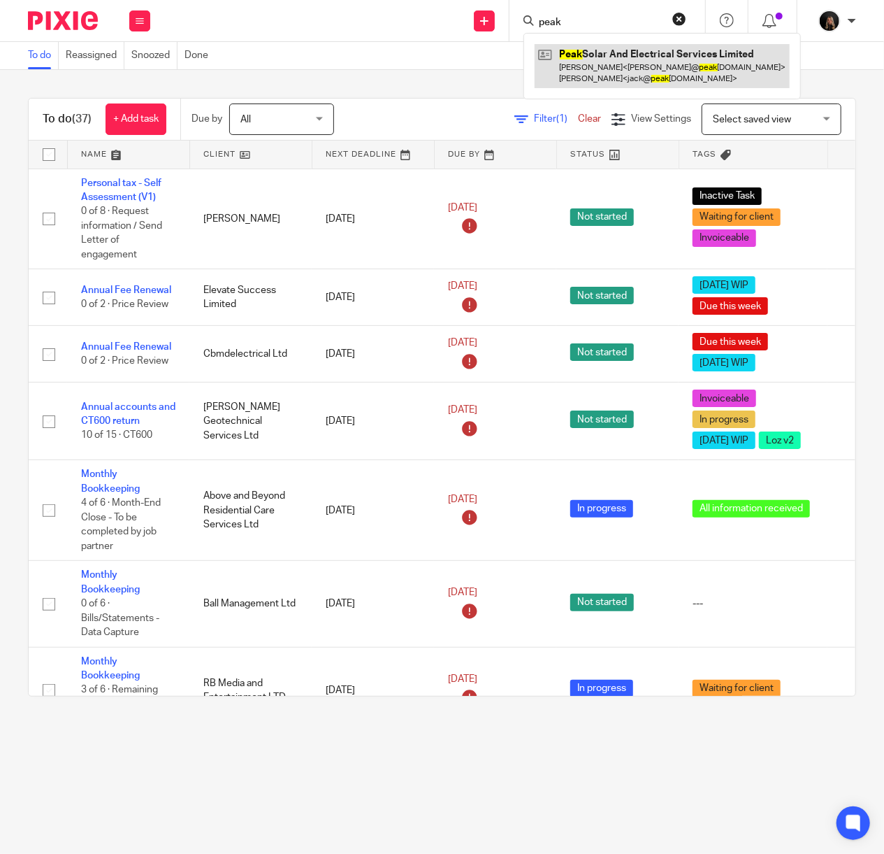
type input "peak"
click at [597, 56] on link at bounding box center [662, 65] width 255 height 43
